Goal: Task Accomplishment & Management: Use online tool/utility

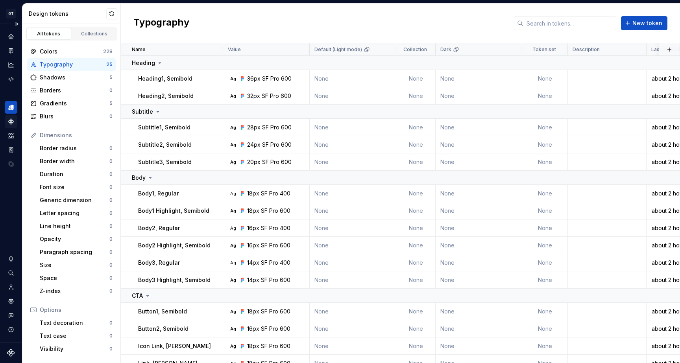
click at [9, 122] on icon "Components" at bounding box center [11, 122] width 6 height 6
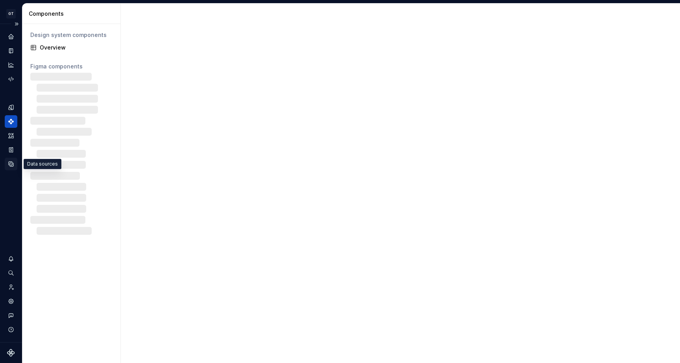
click at [13, 162] on icon "Data sources" at bounding box center [10, 163] width 7 height 7
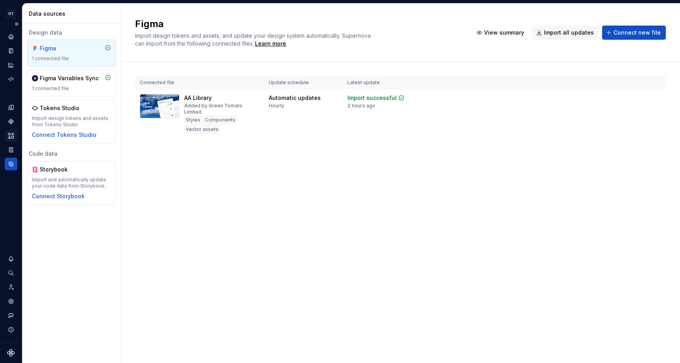
click at [12, 135] on icon "Assets" at bounding box center [10, 135] width 7 height 7
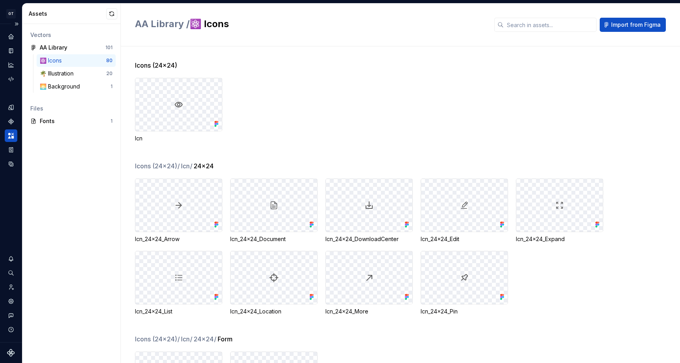
click at [71, 62] on div "⚛️ Icons" at bounding box center [73, 61] width 66 height 8
click at [77, 75] on div "🌴 Illustration" at bounding box center [73, 74] width 66 height 8
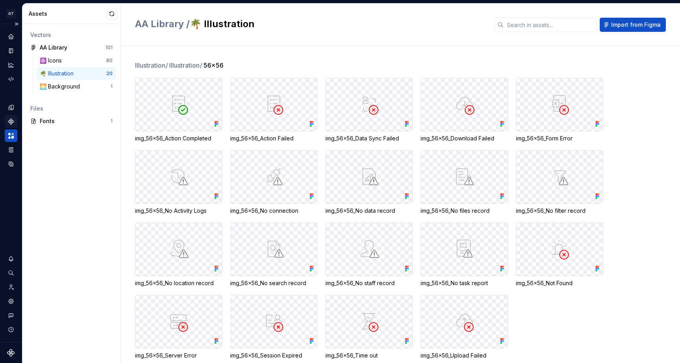
click at [11, 121] on icon "Components" at bounding box center [10, 121] width 7 height 7
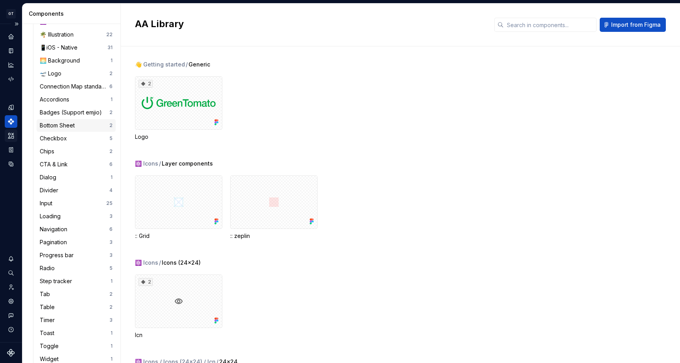
scroll to position [86, 0]
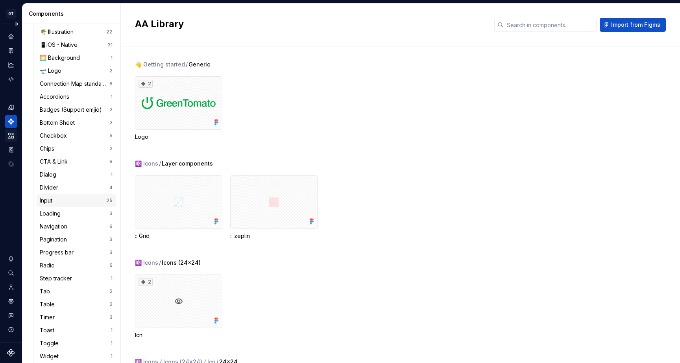
click at [64, 200] on div "Input" at bounding box center [73, 201] width 66 height 8
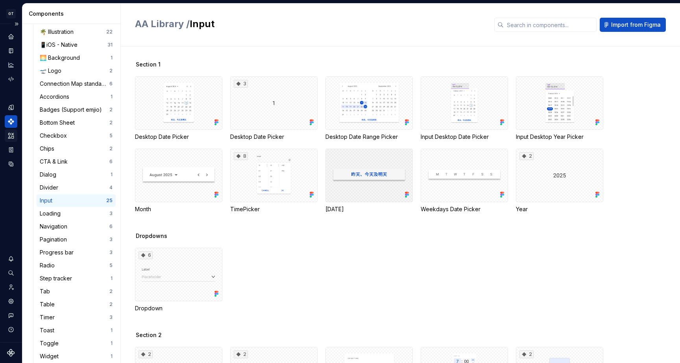
click at [374, 177] on div at bounding box center [368, 175] width 87 height 53
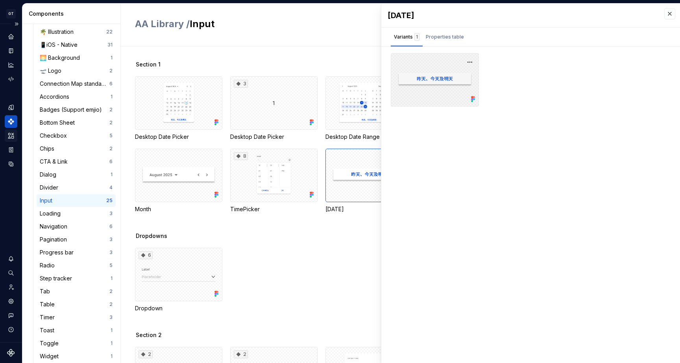
click at [450, 83] on div at bounding box center [435, 79] width 88 height 53
click at [468, 63] on button "button" at bounding box center [469, 62] width 11 height 11
click at [452, 41] on div "Properties table" at bounding box center [445, 37] width 38 height 8
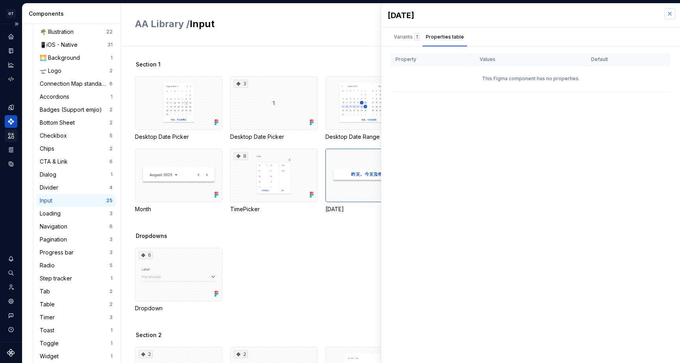
click at [671, 12] on button "button" at bounding box center [669, 13] width 11 height 11
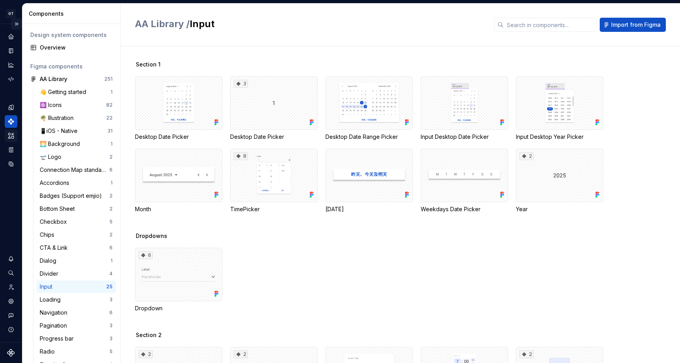
click at [17, 23] on button "Expand sidebar" at bounding box center [16, 23] width 11 height 11
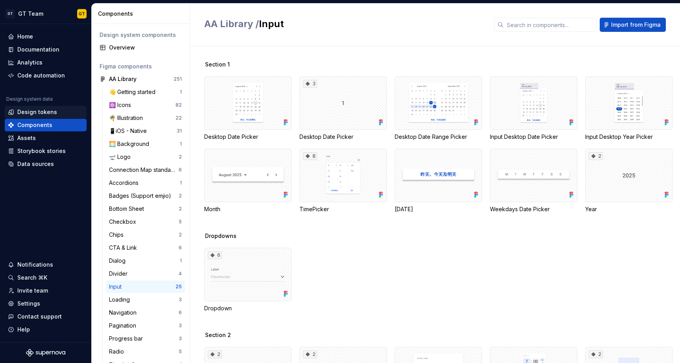
click at [38, 110] on div "Design tokens" at bounding box center [37, 112] width 40 height 8
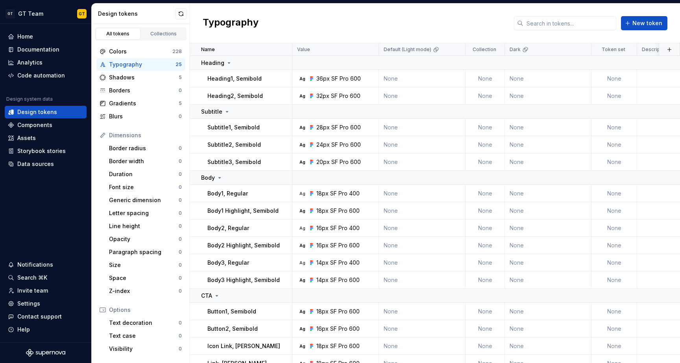
click at [50, 112] on div "Design tokens" at bounding box center [37, 112] width 40 height 8
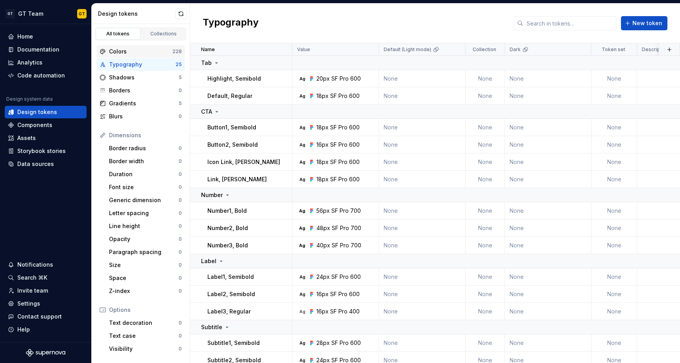
click at [152, 52] on div "Colors" at bounding box center [140, 52] width 63 height 8
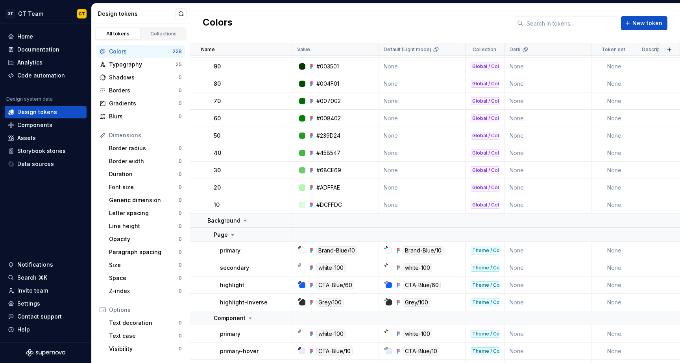
scroll to position [1477, 0]
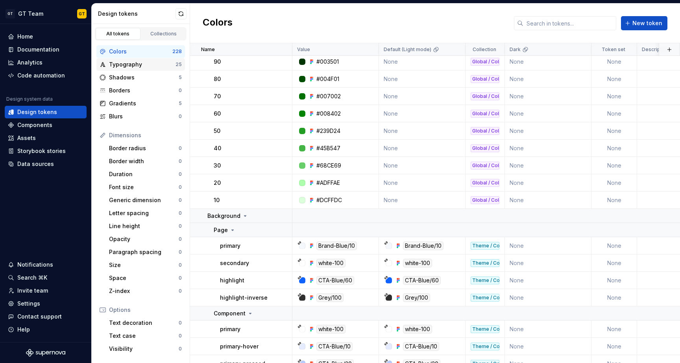
click at [141, 65] on div "Typography" at bounding box center [142, 65] width 66 height 8
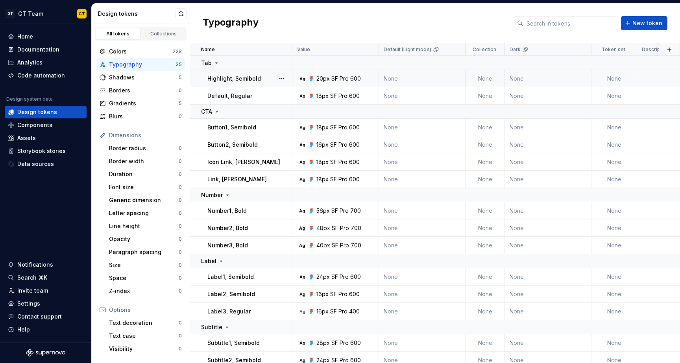
click at [258, 80] on p "Highlight, Semibold" at bounding box center [233, 79] width 53 height 8
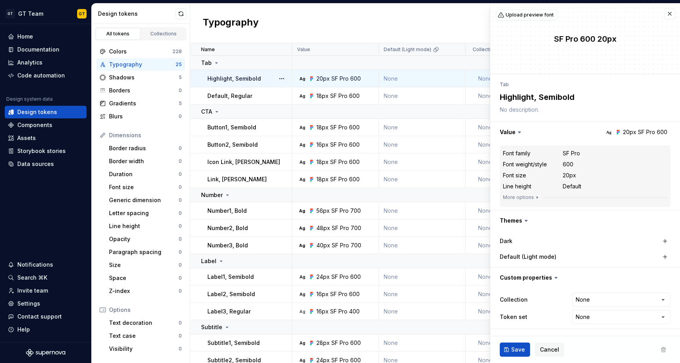
click at [328, 82] on div "20px" at bounding box center [322, 79] width 13 height 8
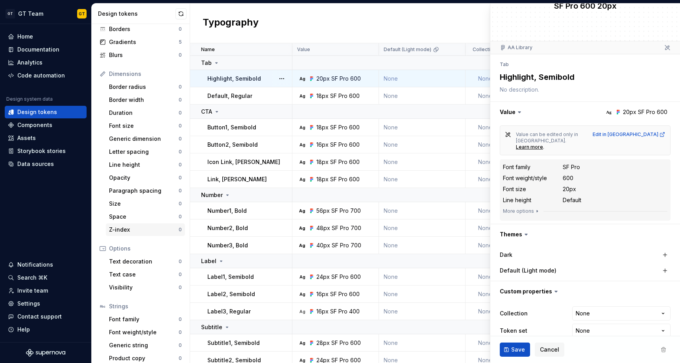
scroll to position [68, 0]
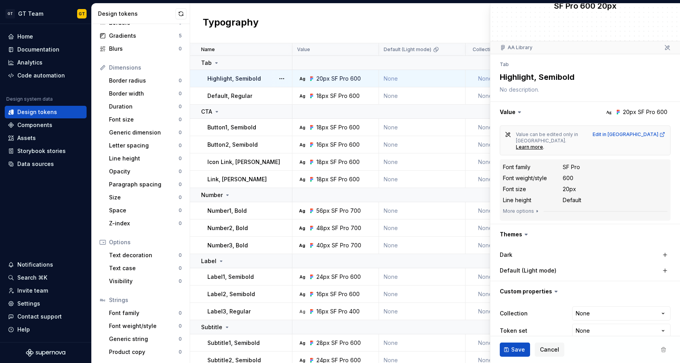
type textarea "*"
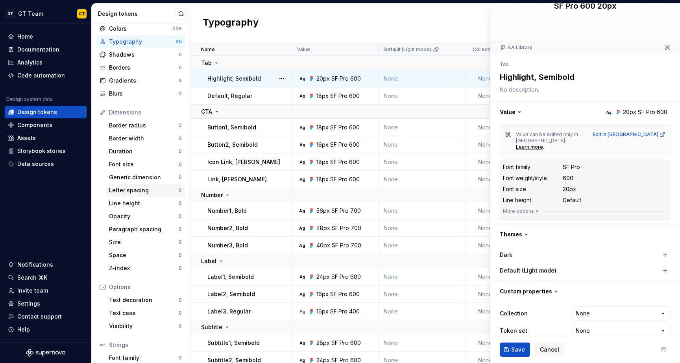
scroll to position [22, 0]
click at [142, 177] on div "Generic dimension" at bounding box center [144, 178] width 70 height 8
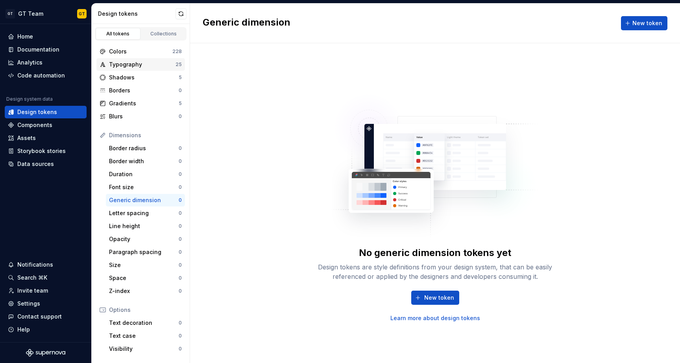
click at [144, 61] on div "Typography" at bounding box center [142, 65] width 66 height 8
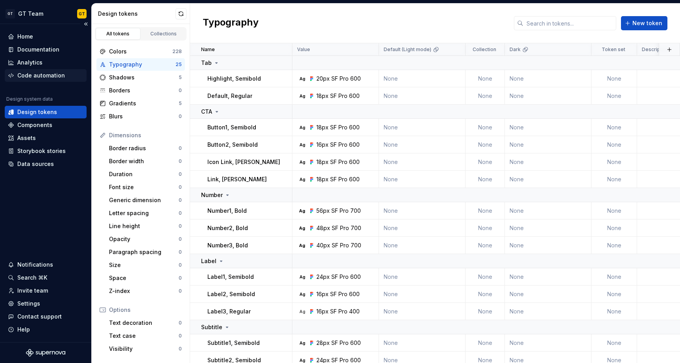
click at [48, 72] on div "Code automation" at bounding box center [41, 76] width 48 height 8
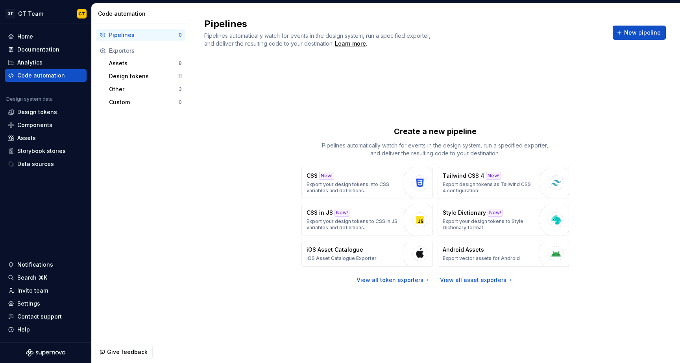
click at [286, 238] on div "Create a new pipeline Pipelines automatically watch for events in the design sy…" at bounding box center [434, 204] width 461 height 257
click at [233, 118] on div "Create a new pipeline Pipelines automatically watch for events in the design sy…" at bounding box center [434, 204] width 461 height 257
